Goal: Navigation & Orientation: Find specific page/section

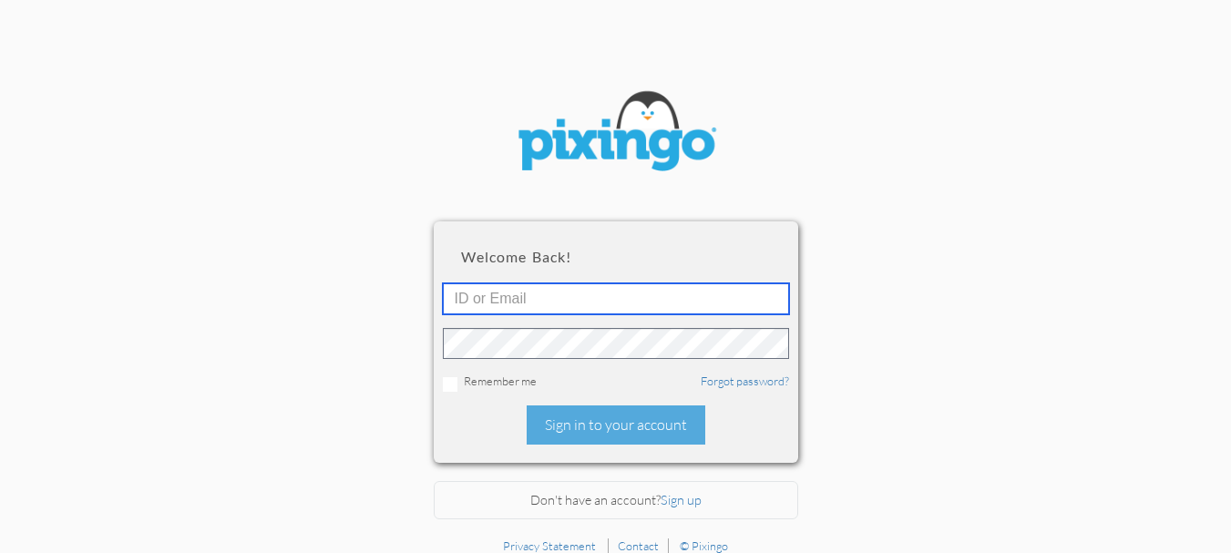
type input "5602"
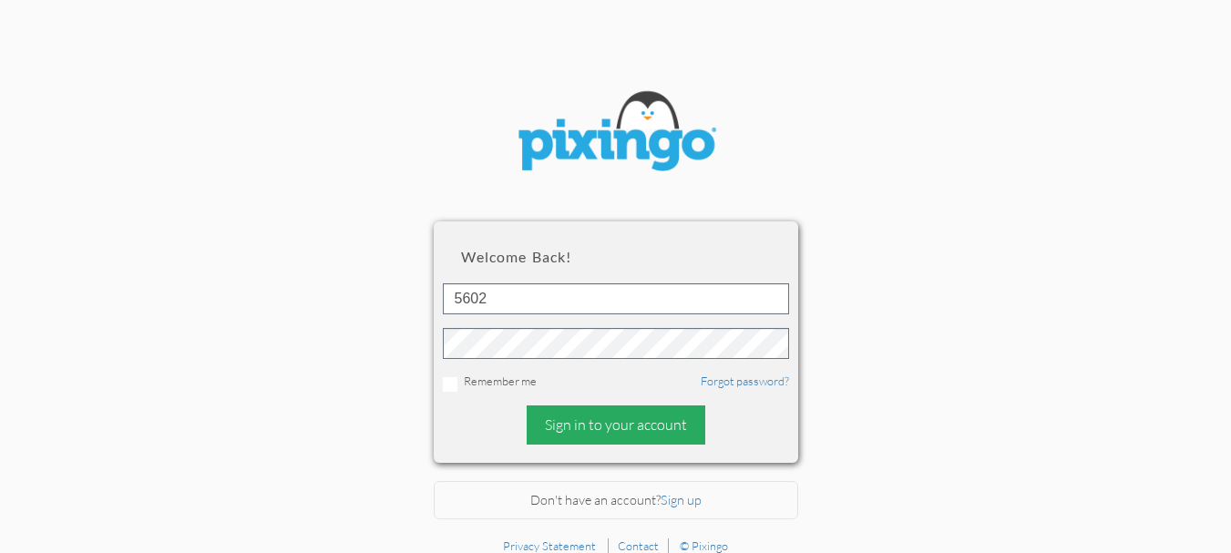
click at [600, 428] on div "Sign in to your account" at bounding box center [616, 425] width 179 height 39
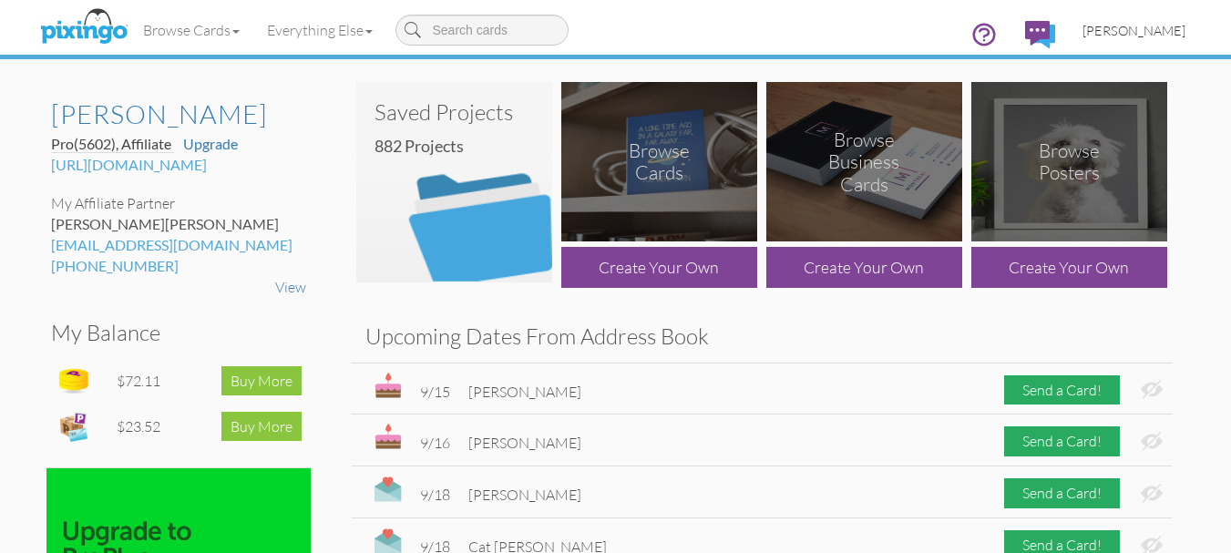
click at [1136, 36] on span "[PERSON_NAME]" at bounding box center [1134, 30] width 103 height 15
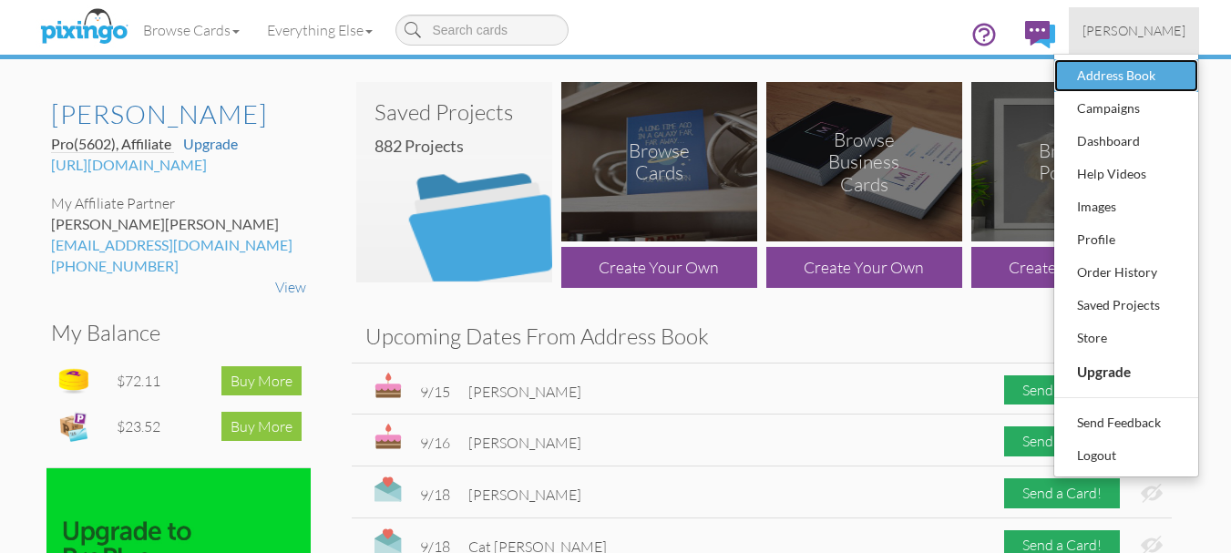
click at [1097, 71] on div "Address Book" at bounding box center [1127, 75] width 108 height 27
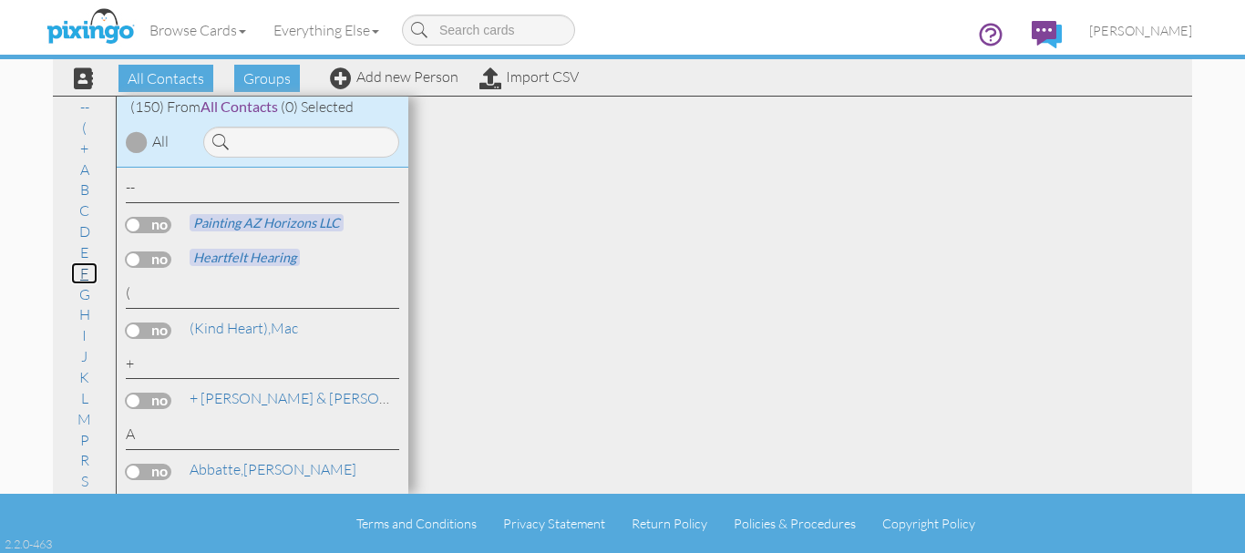
click at [72, 271] on link "F" at bounding box center [84, 273] width 26 height 22
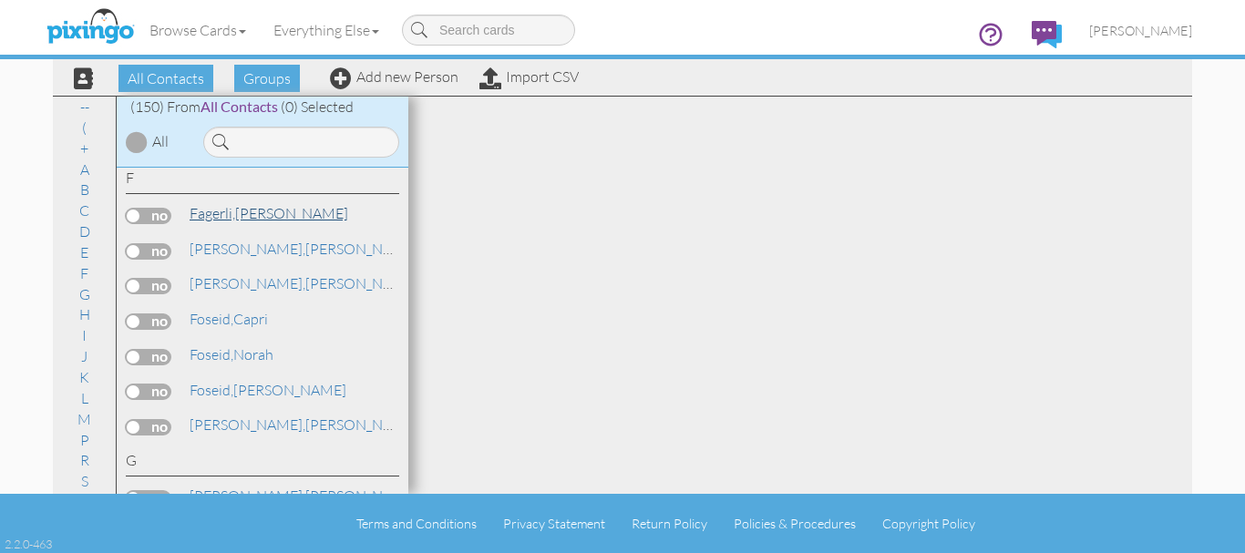
click at [232, 218] on span "Fagerli," at bounding box center [213, 213] width 46 height 18
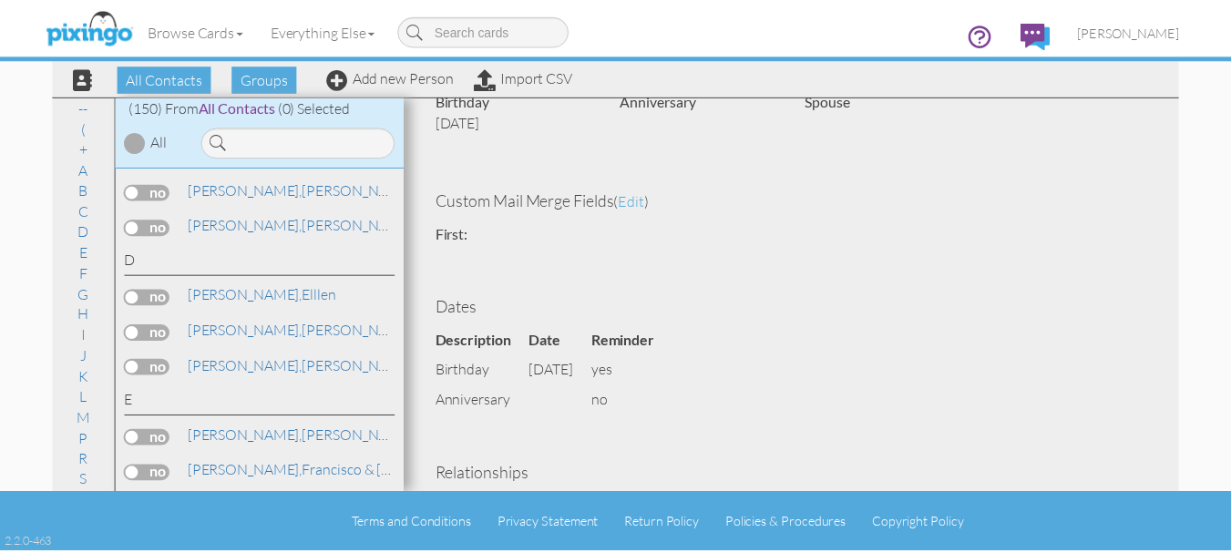
scroll to position [1367, 0]
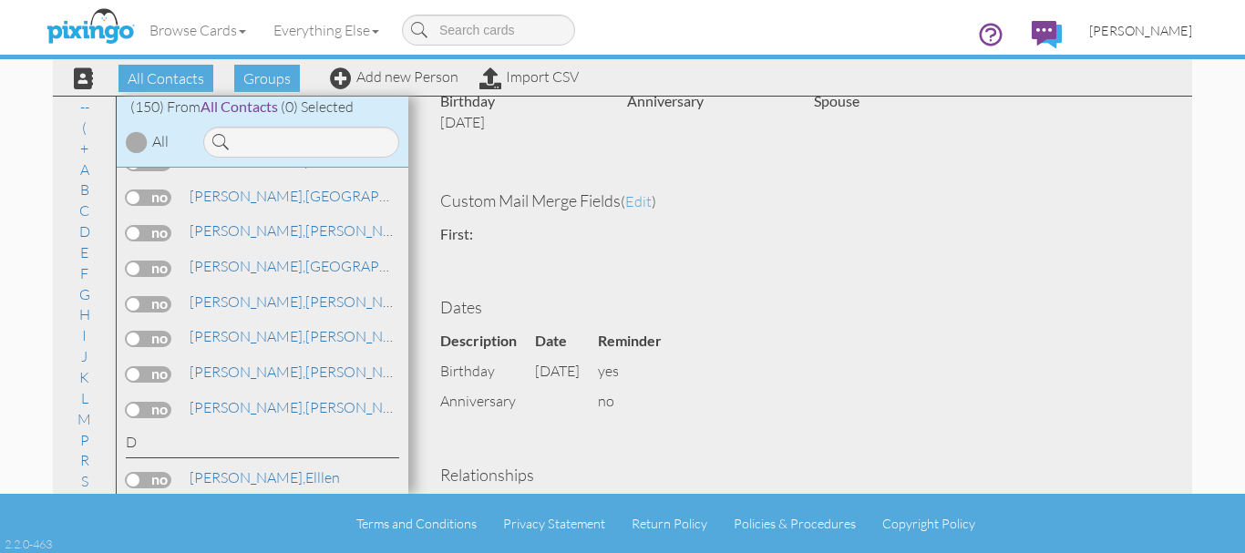
click at [1153, 33] on span "[PERSON_NAME]" at bounding box center [1140, 30] width 103 height 15
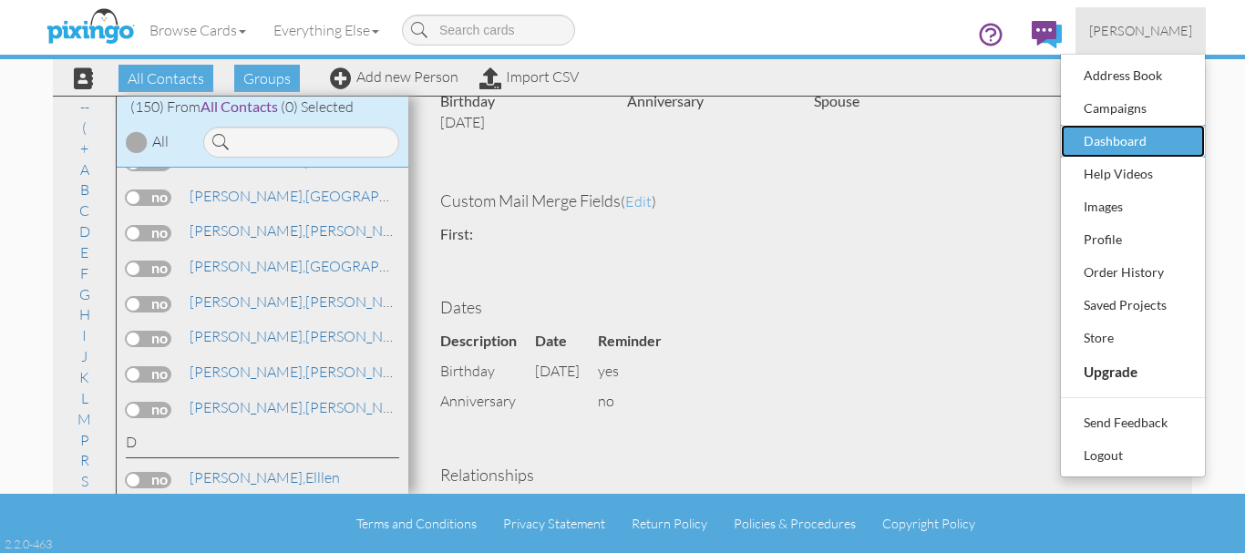
click at [1113, 134] on div "Dashboard" at bounding box center [1133, 141] width 108 height 27
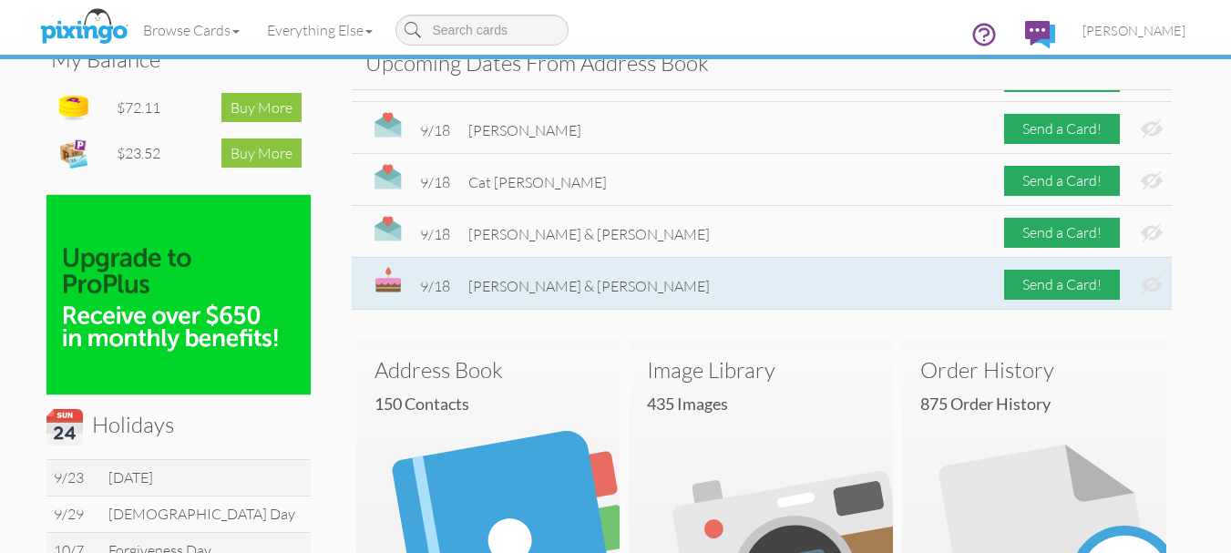
scroll to position [182, 0]
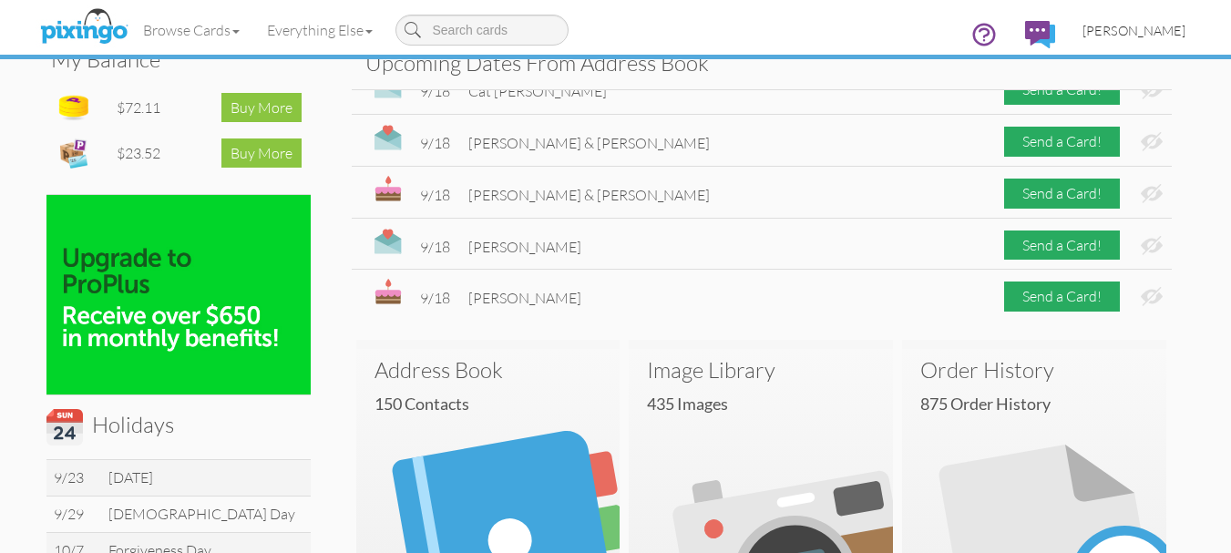
click at [1120, 24] on span "[PERSON_NAME]" at bounding box center [1134, 30] width 103 height 15
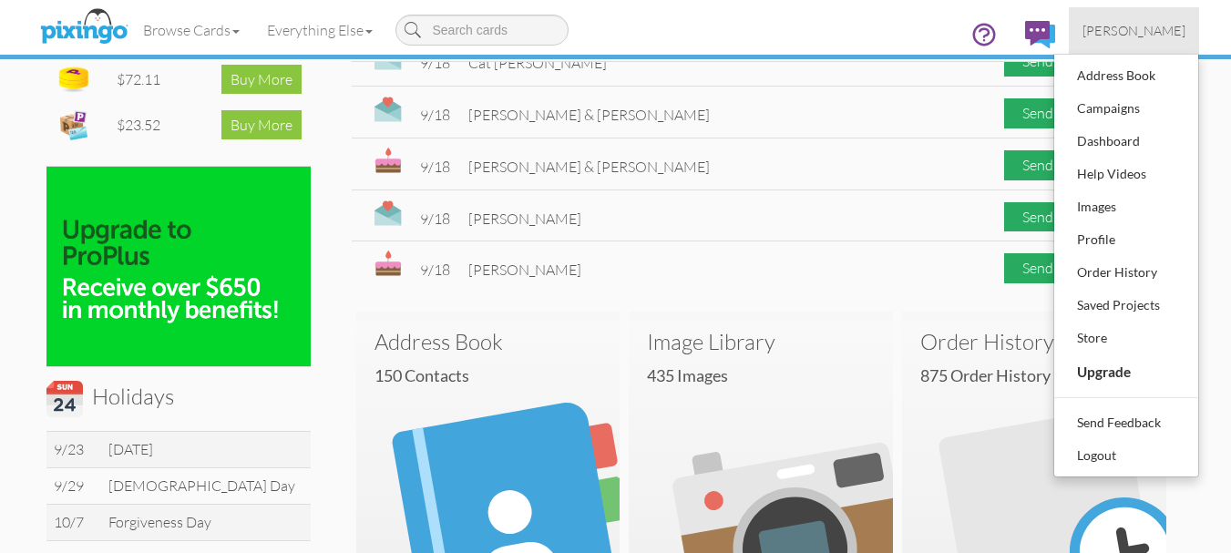
scroll to position [0, 0]
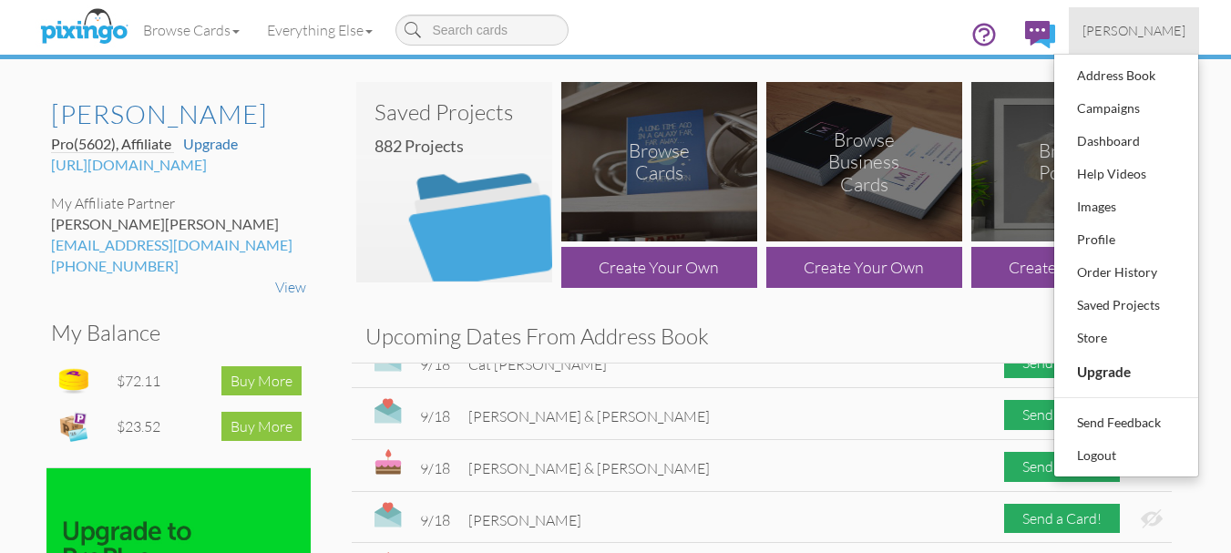
click at [883, 17] on div "Browse Cards Business Accounting Automotive Chiropractor Customer Dental Financ…" at bounding box center [615, 36] width 1139 height 72
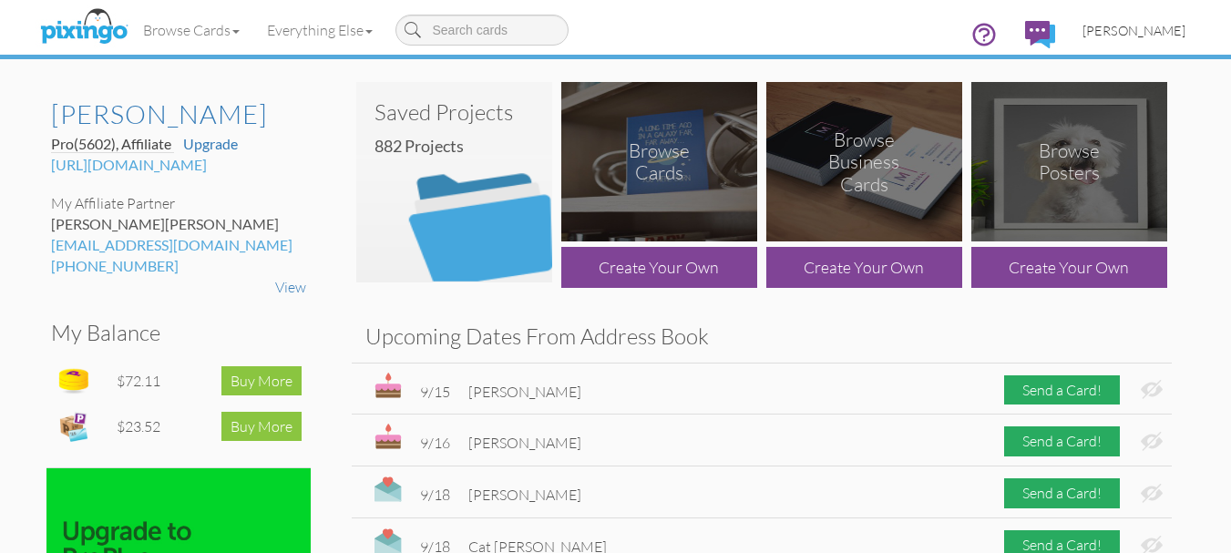
click at [1136, 33] on span "[PERSON_NAME]" at bounding box center [1134, 30] width 103 height 15
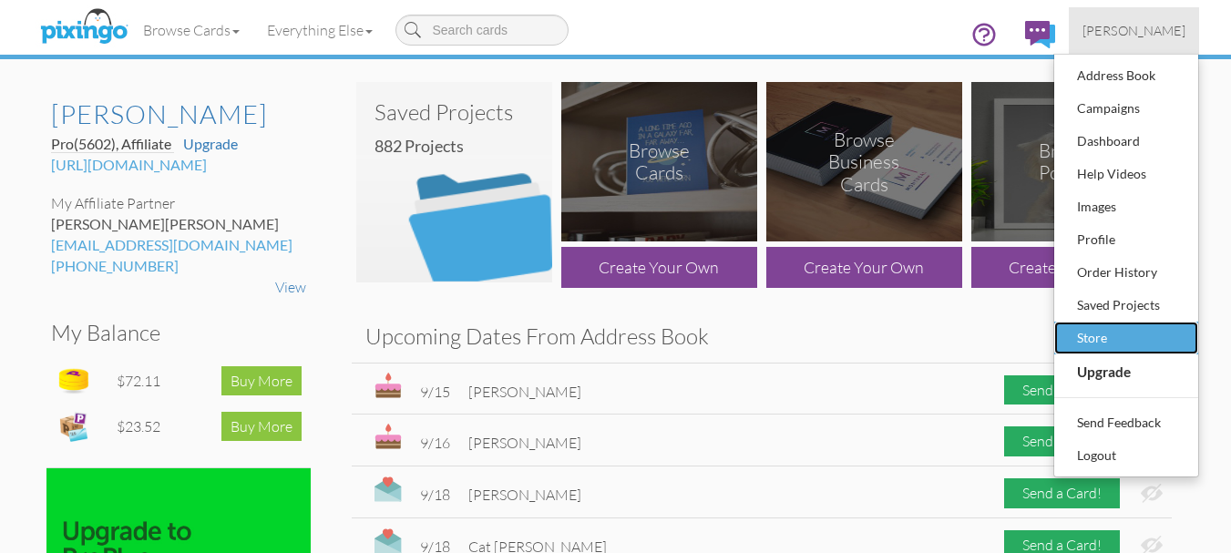
click at [1091, 338] on div "Store" at bounding box center [1127, 337] width 108 height 27
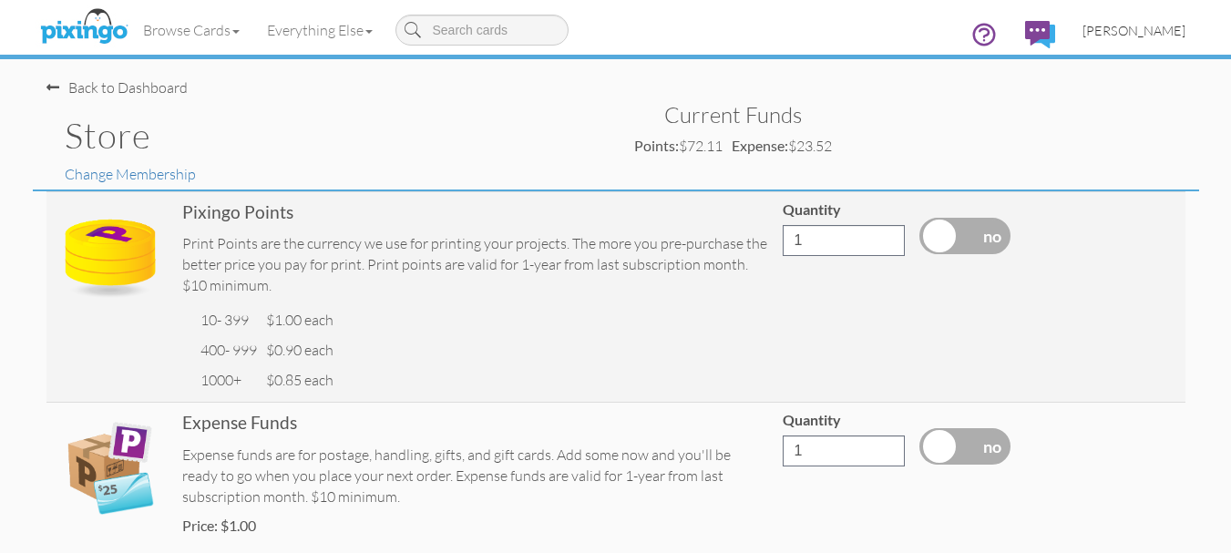
click at [1153, 29] on span "[PERSON_NAME]" at bounding box center [1134, 30] width 103 height 15
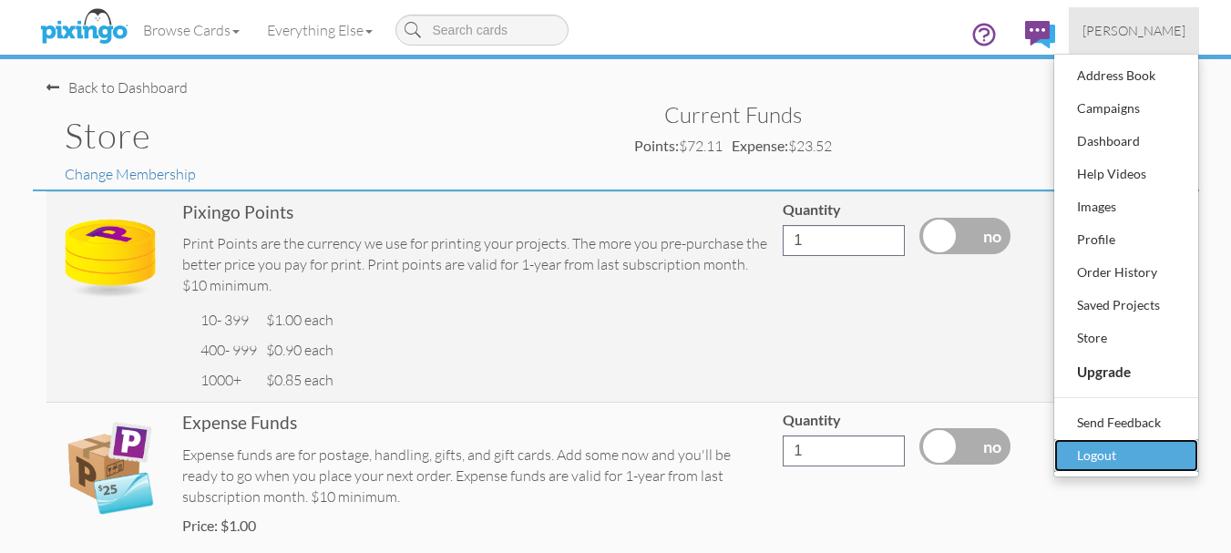
click at [1114, 452] on div "Logout" at bounding box center [1127, 455] width 108 height 27
